Goal: Consume media (video, audio)

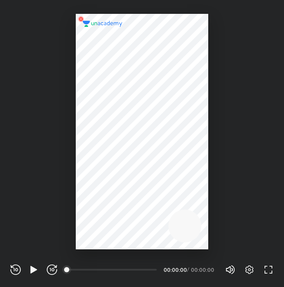
scroll to position [287, 284]
click at [247, 275] on icon "button" at bounding box center [249, 270] width 10 height 10
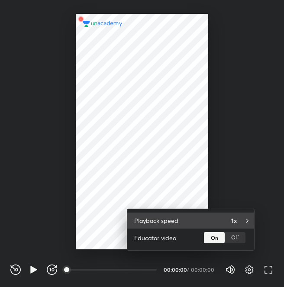
click at [251, 213] on div "Playback speed 1x" at bounding box center [190, 221] width 127 height 16
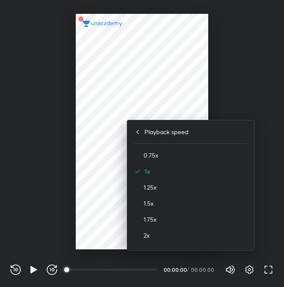
click at [153, 242] on div "2x" at bounding box center [190, 235] width 113 height 16
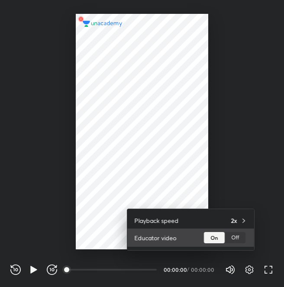
click at [232, 243] on div "Off" at bounding box center [235, 237] width 21 height 11
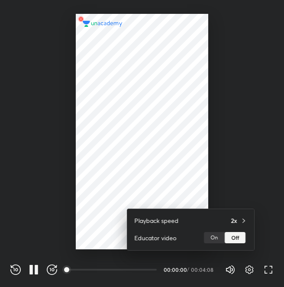
click at [125, 271] on div at bounding box center [142, 143] width 284 height 287
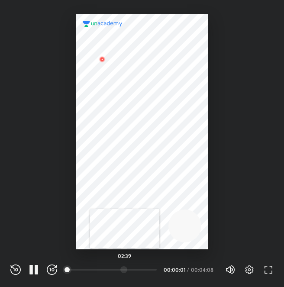
click at [125, 271] on div at bounding box center [123, 269] width 7 height 7
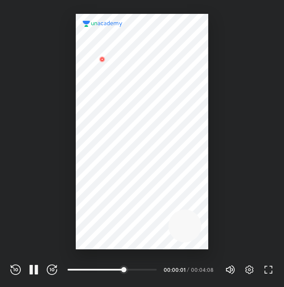
click at [256, 277] on div "REWIND (J) PAUSE (K) FORWARD (L) 02:42 00:00:01 / 00:04:08 Volume (M) 100% Sett…" at bounding box center [142, 269] width 284 height 38
click at [253, 271] on icon "button" at bounding box center [250, 270] width 8 height 9
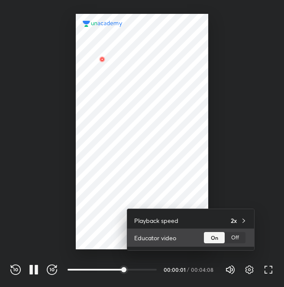
click at [240, 240] on div "Off" at bounding box center [235, 237] width 21 height 11
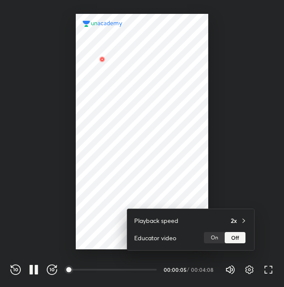
click at [120, 273] on div at bounding box center [142, 143] width 284 height 287
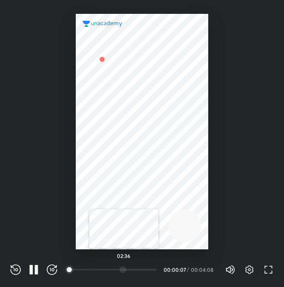
click at [124, 270] on div at bounding box center [123, 269] width 7 height 7
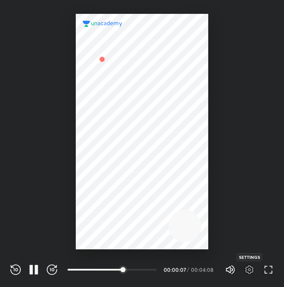
click at [248, 271] on icon "button" at bounding box center [249, 270] width 10 height 10
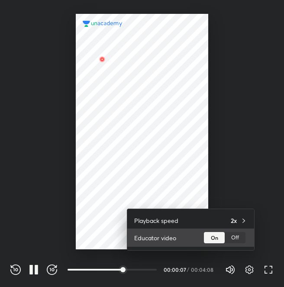
click at [236, 237] on div "Off" at bounding box center [235, 237] width 21 height 11
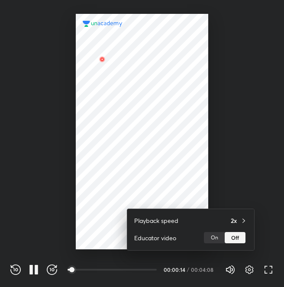
drag, startPoint x: 69, startPoint y: 269, endPoint x: 77, endPoint y: 270, distance: 7.8
click at [77, 270] on div at bounding box center [142, 143] width 284 height 287
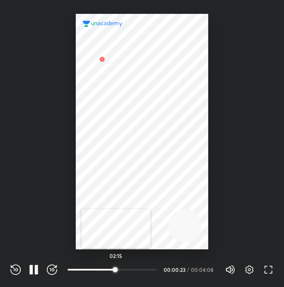
drag, startPoint x: 71, startPoint y: 272, endPoint x: 116, endPoint y: 271, distance: 45.1
click at [116, 271] on div at bounding box center [115, 269] width 7 height 7
click at [55, 270] on icon "button" at bounding box center [52, 270] width 10 height 10
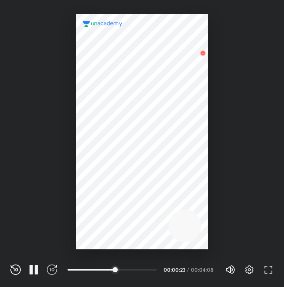
click at [55, 270] on icon "button" at bounding box center [52, 270] width 10 height 10
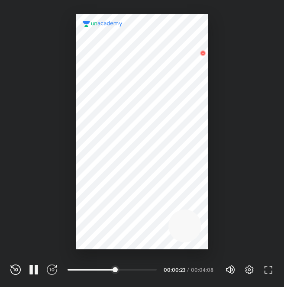
click at [55, 270] on icon "button" at bounding box center [52, 270] width 10 height 10
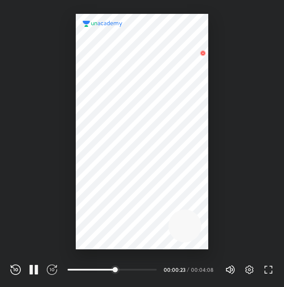
click at [55, 270] on icon "button" at bounding box center [52, 270] width 10 height 10
